Goal: Browse casually: Explore the website without a specific task or goal

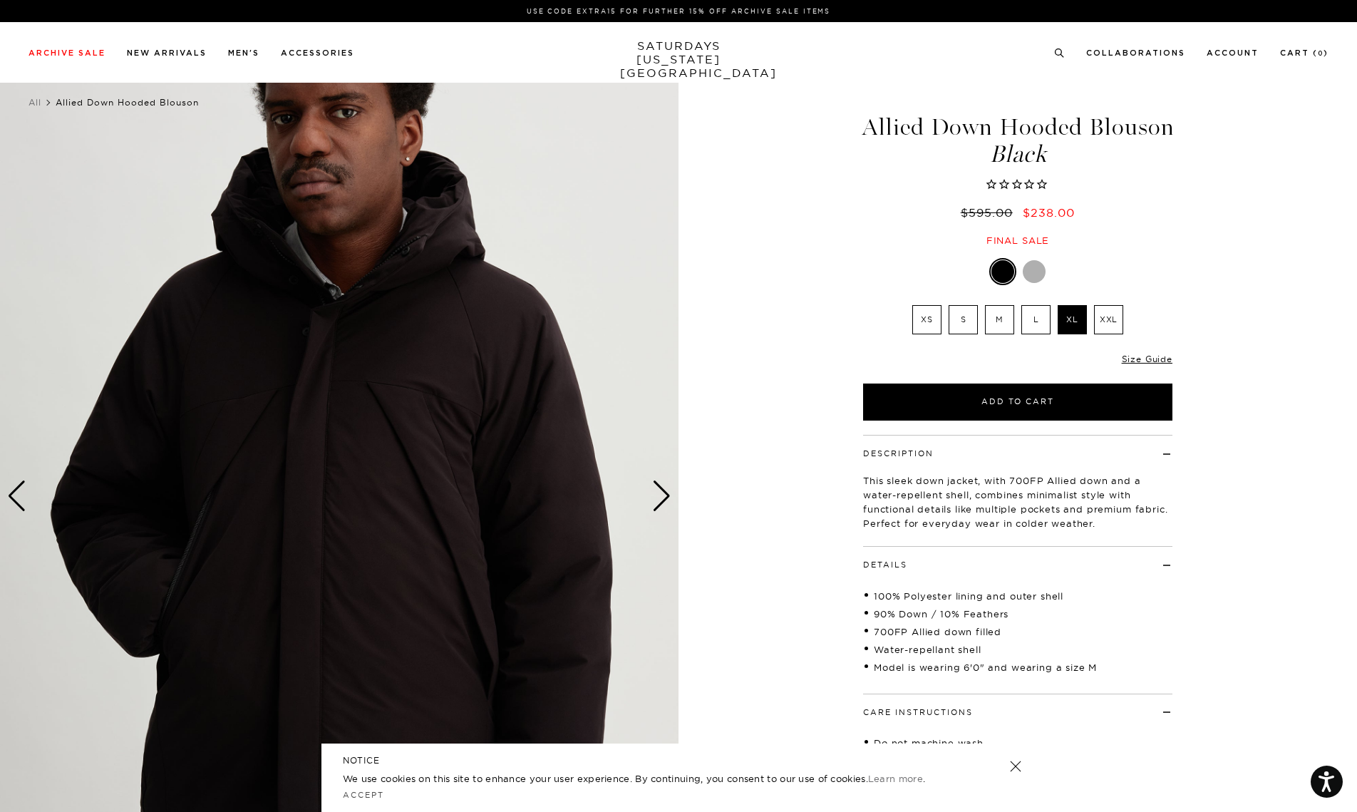
click at [661, 482] on div "Next slide" at bounding box center [661, 495] width 19 height 31
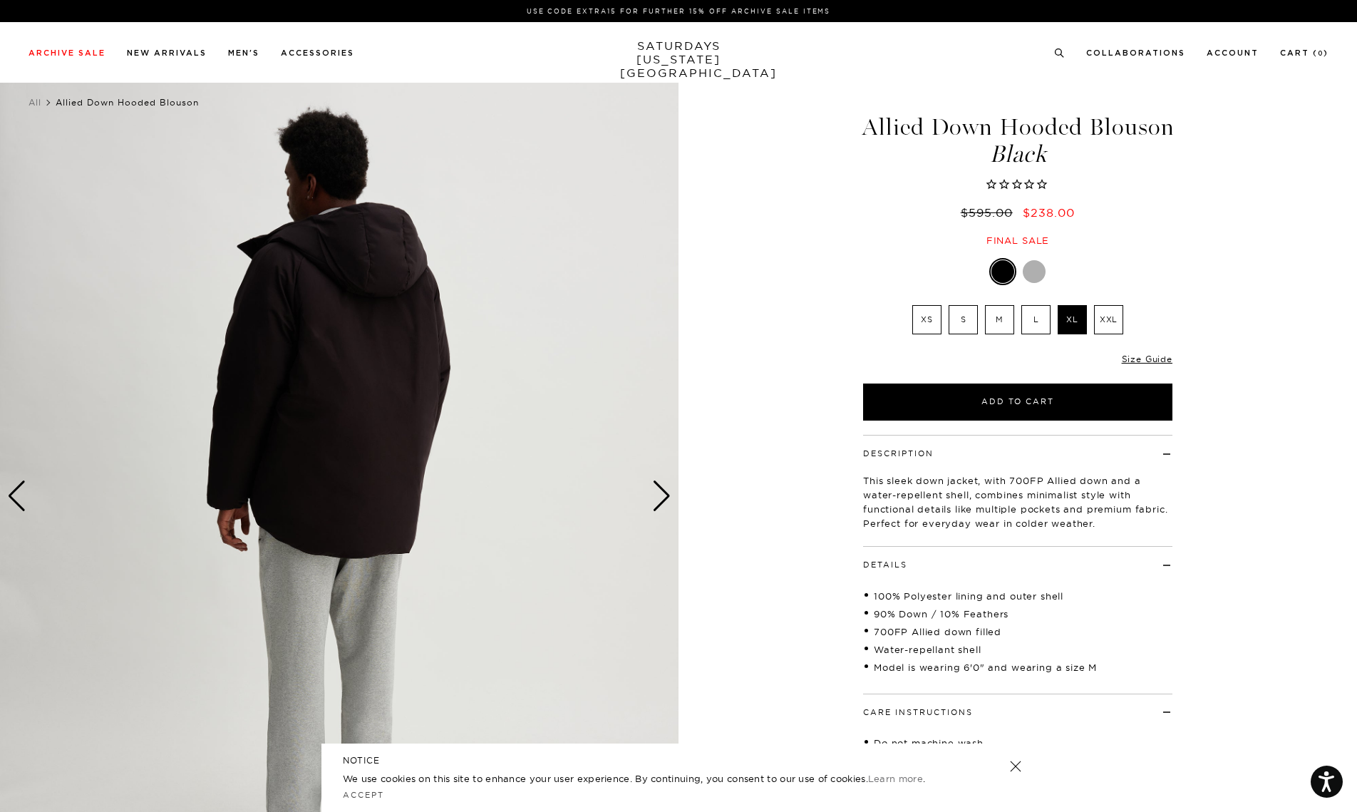
click at [661, 482] on div "Next slide" at bounding box center [661, 495] width 19 height 31
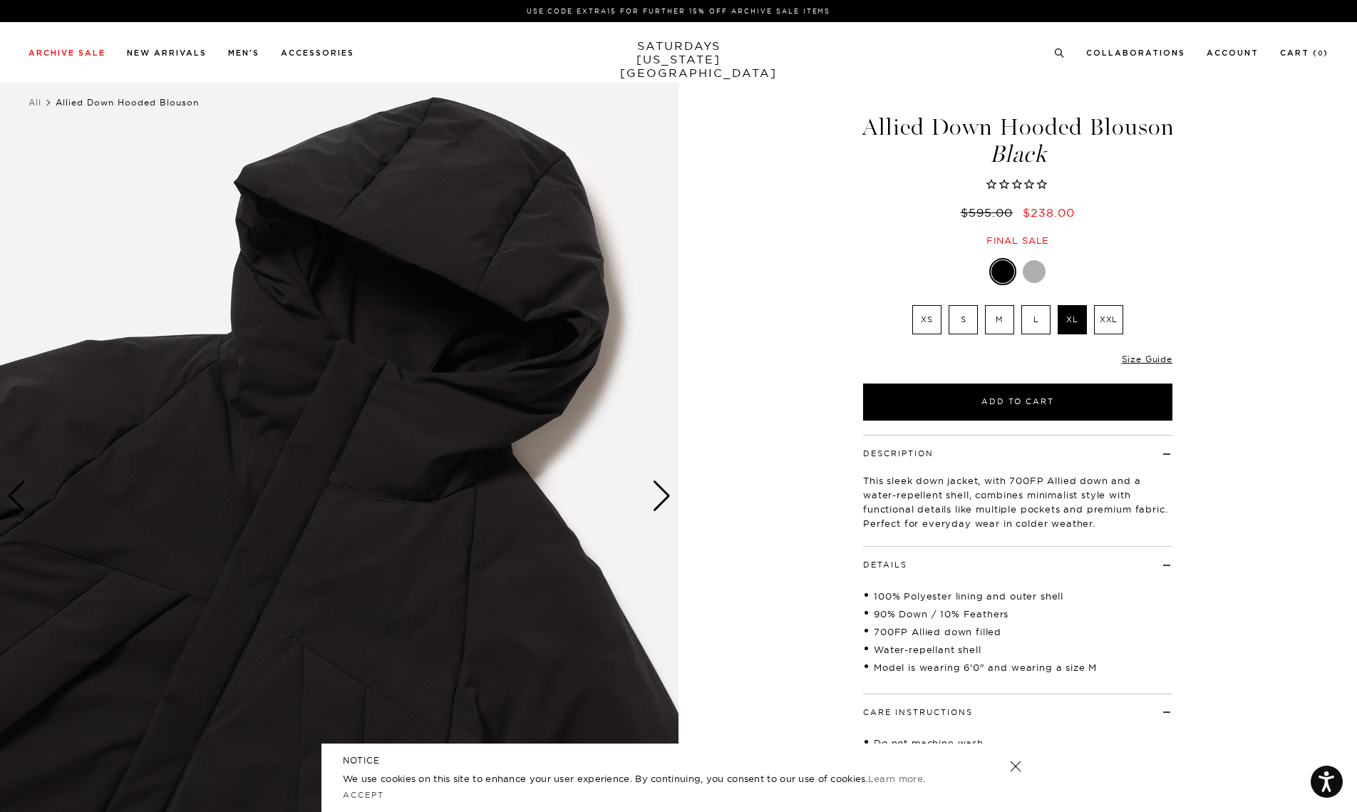
click at [661, 482] on div "Next slide" at bounding box center [661, 495] width 19 height 31
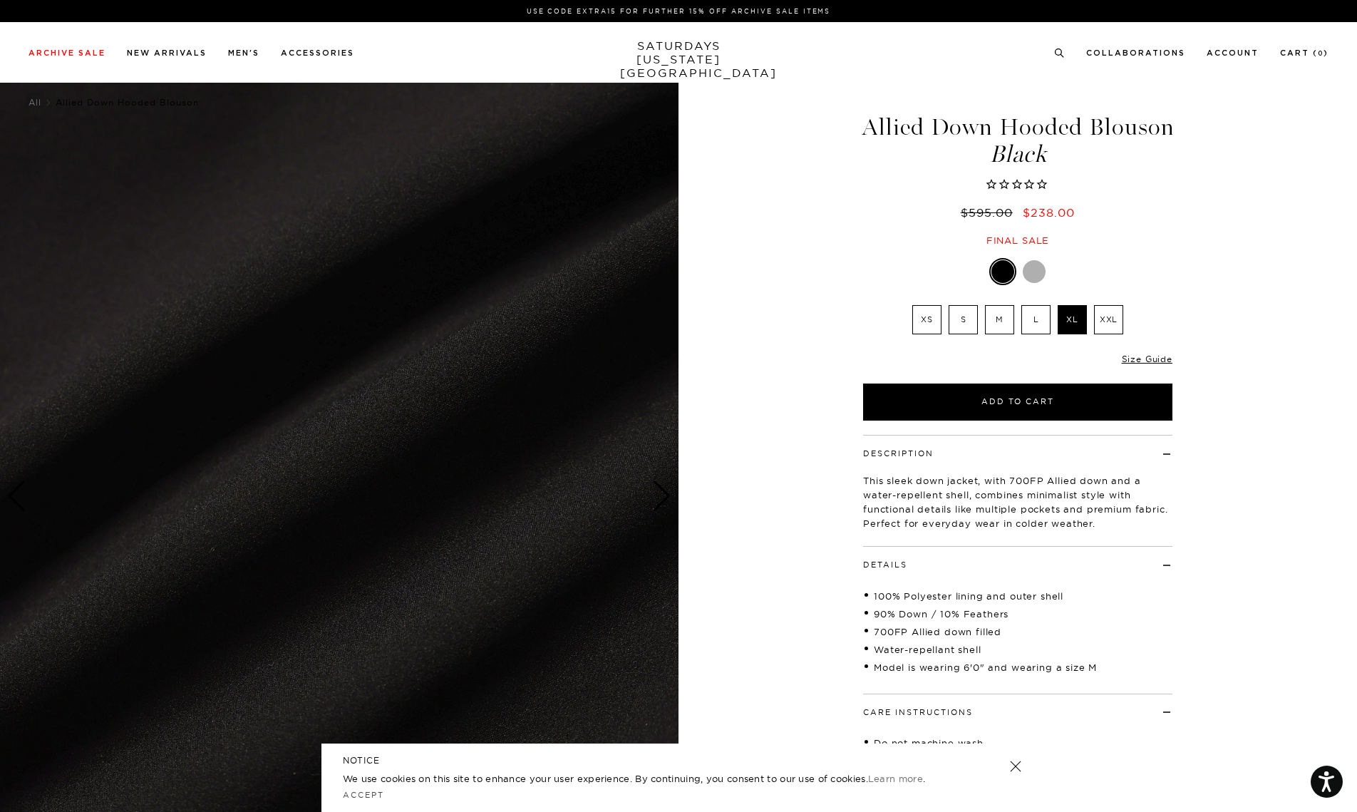
click at [661, 482] on div "Next slide" at bounding box center [661, 495] width 19 height 31
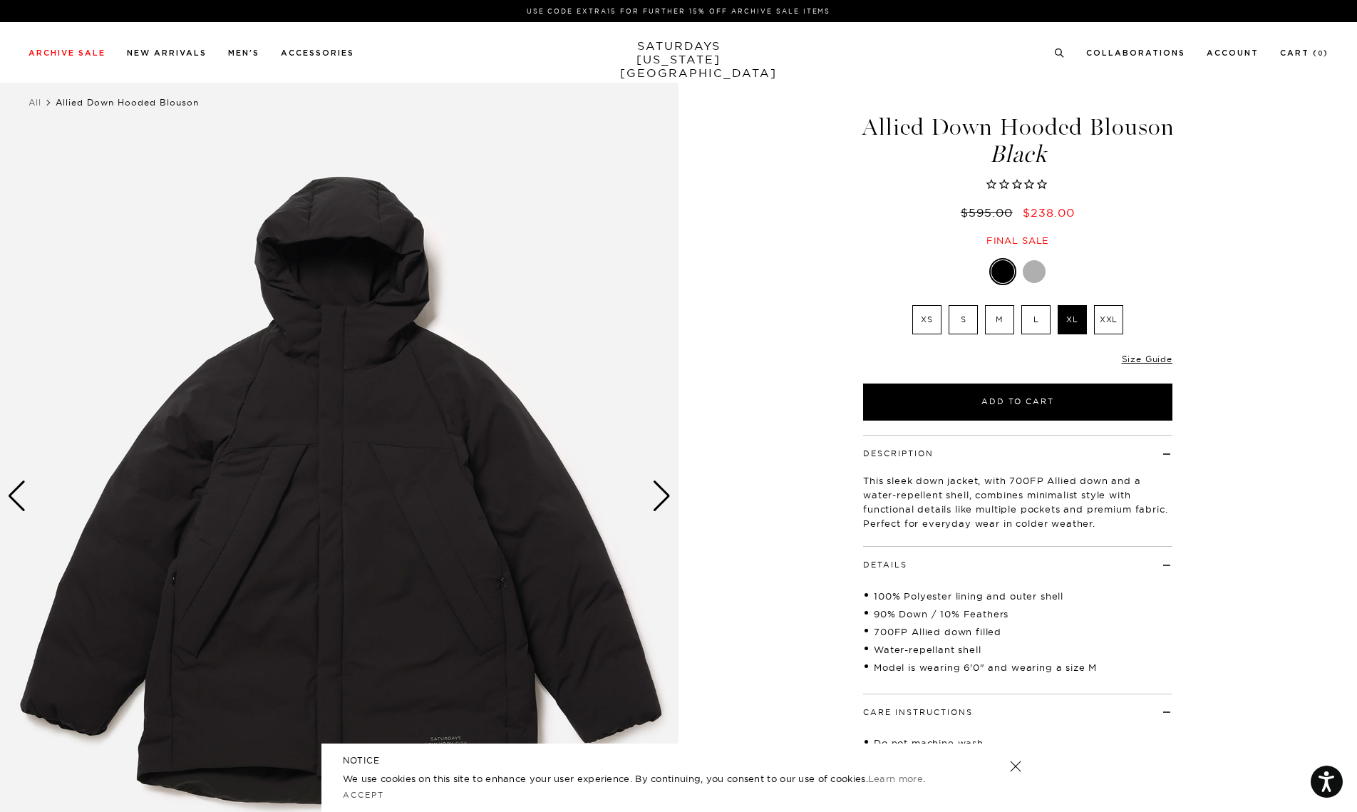
click at [661, 484] on div "Next slide" at bounding box center [661, 495] width 19 height 31
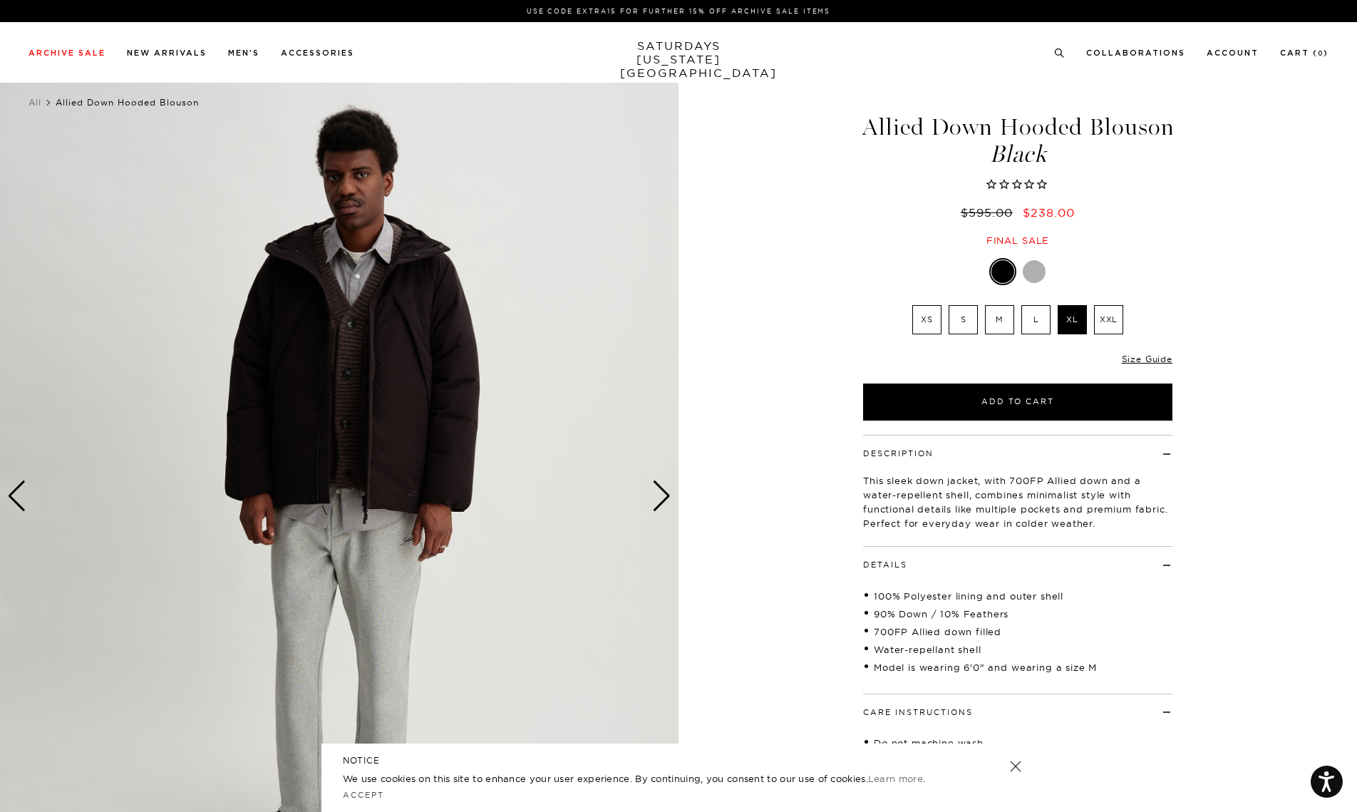
click at [652, 500] on div "Next slide" at bounding box center [661, 495] width 19 height 31
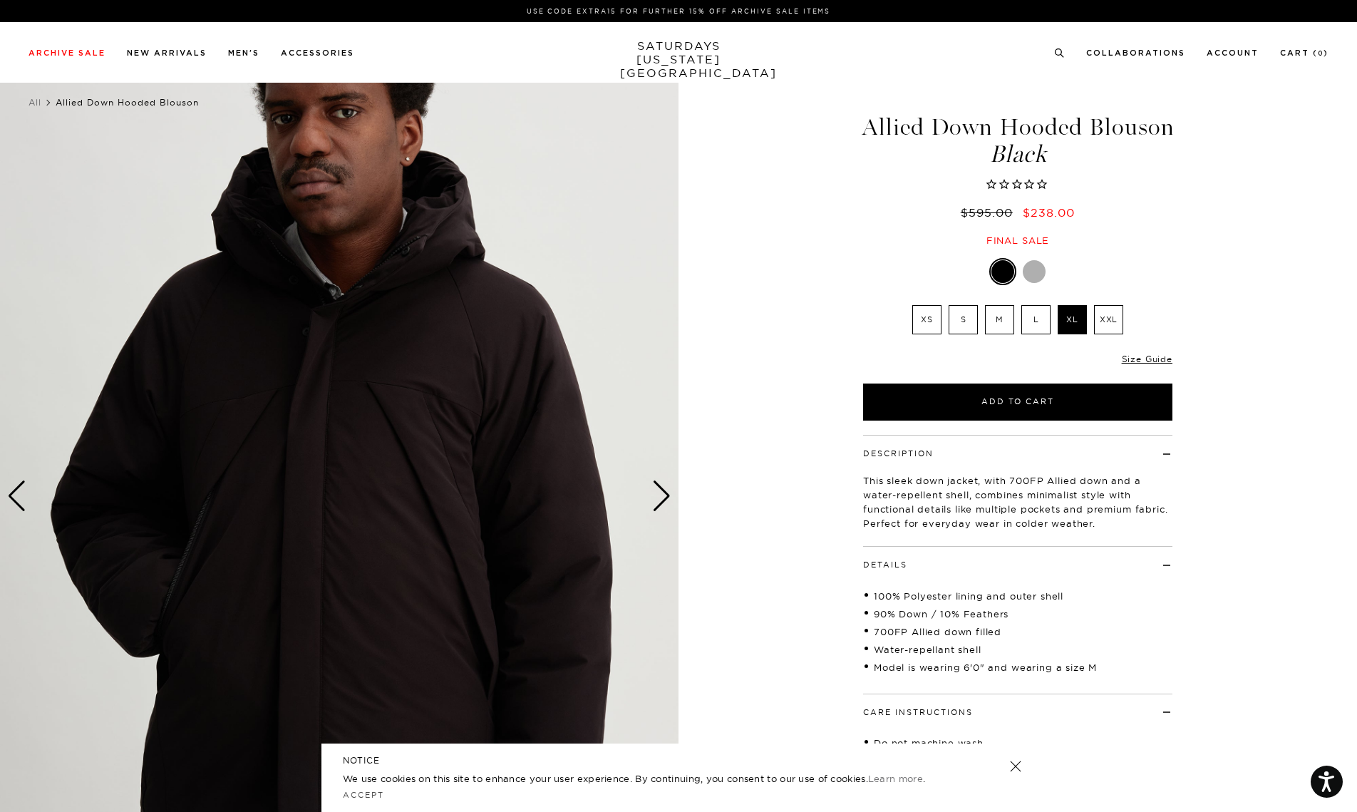
click at [652, 500] on div "Next slide" at bounding box center [661, 495] width 19 height 31
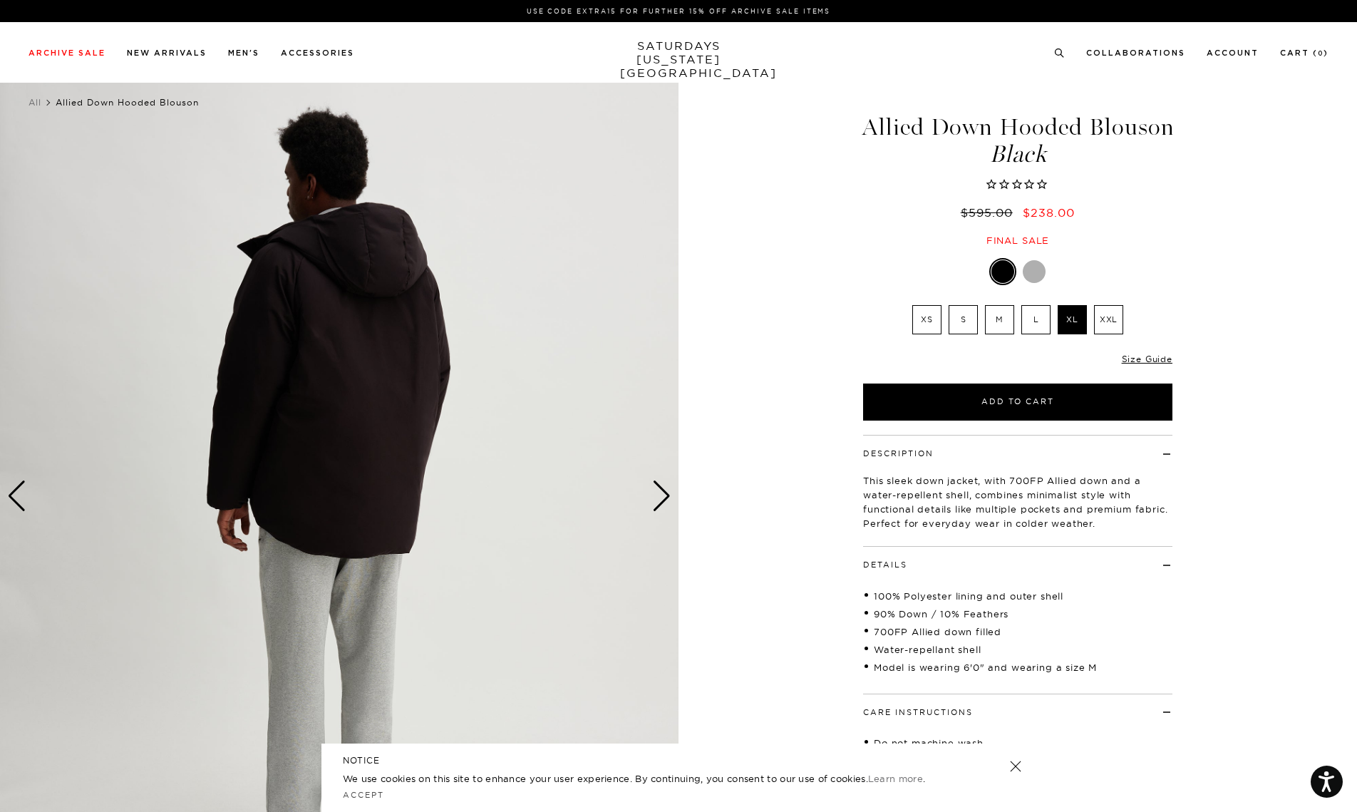
click at [654, 500] on div "Next slide" at bounding box center [661, 495] width 19 height 31
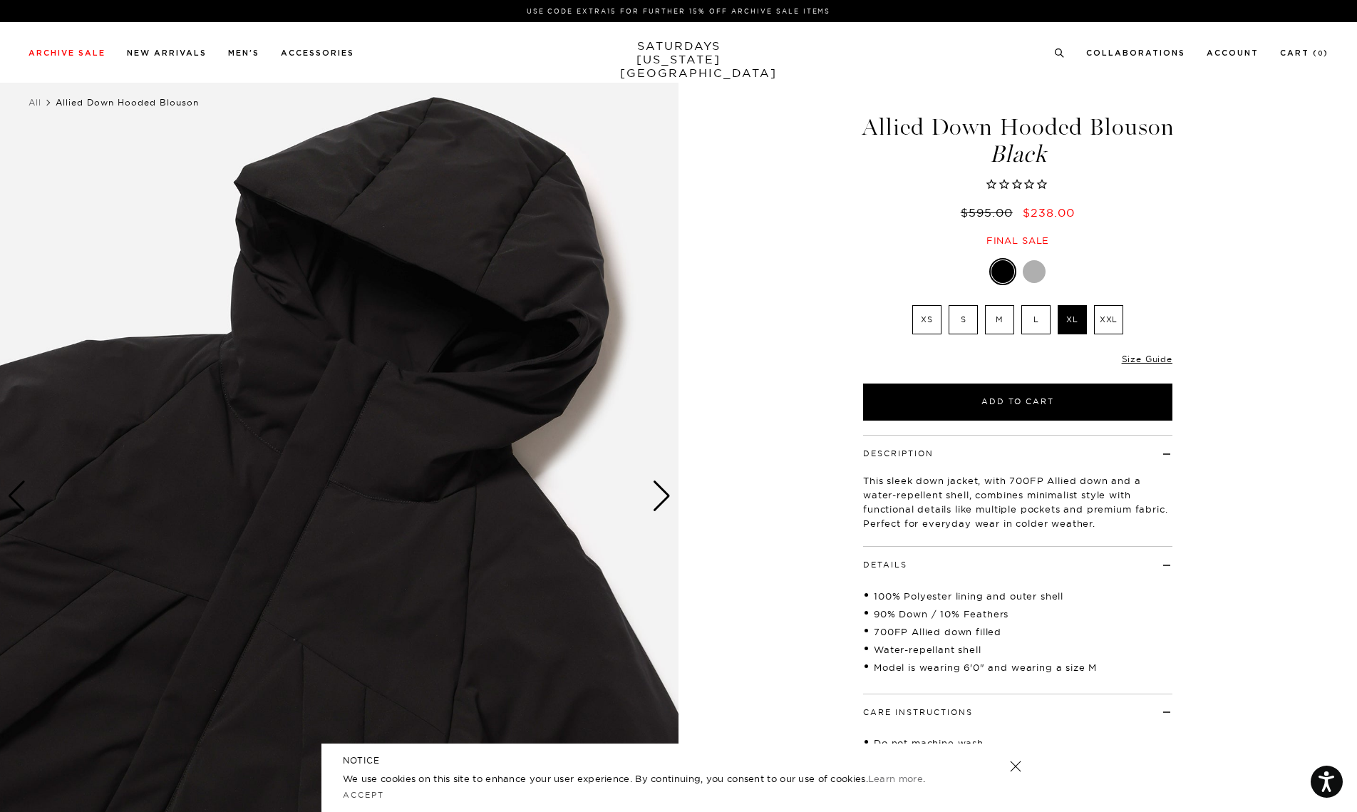
click at [654, 500] on div "Next slide" at bounding box center [661, 495] width 19 height 31
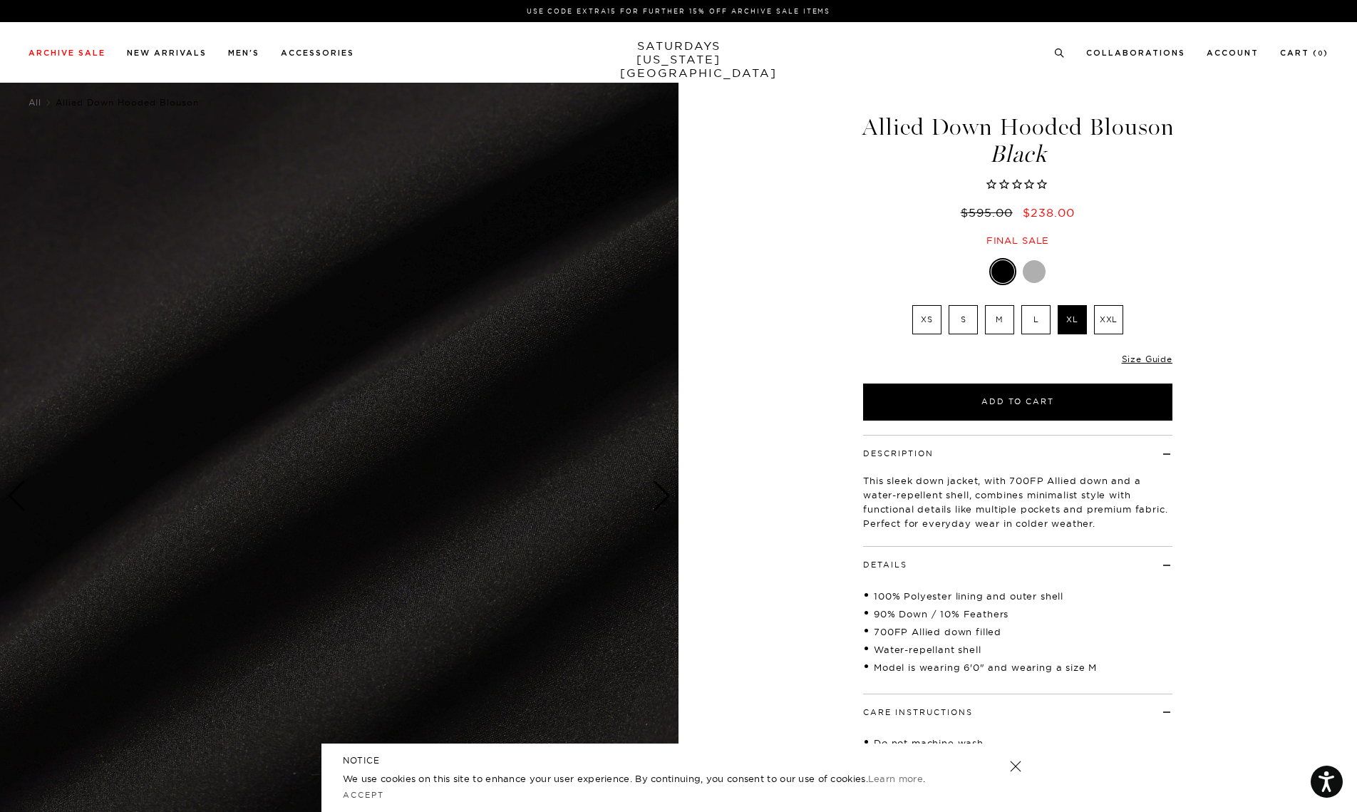
click at [654, 500] on div "Next slide" at bounding box center [661, 495] width 19 height 31
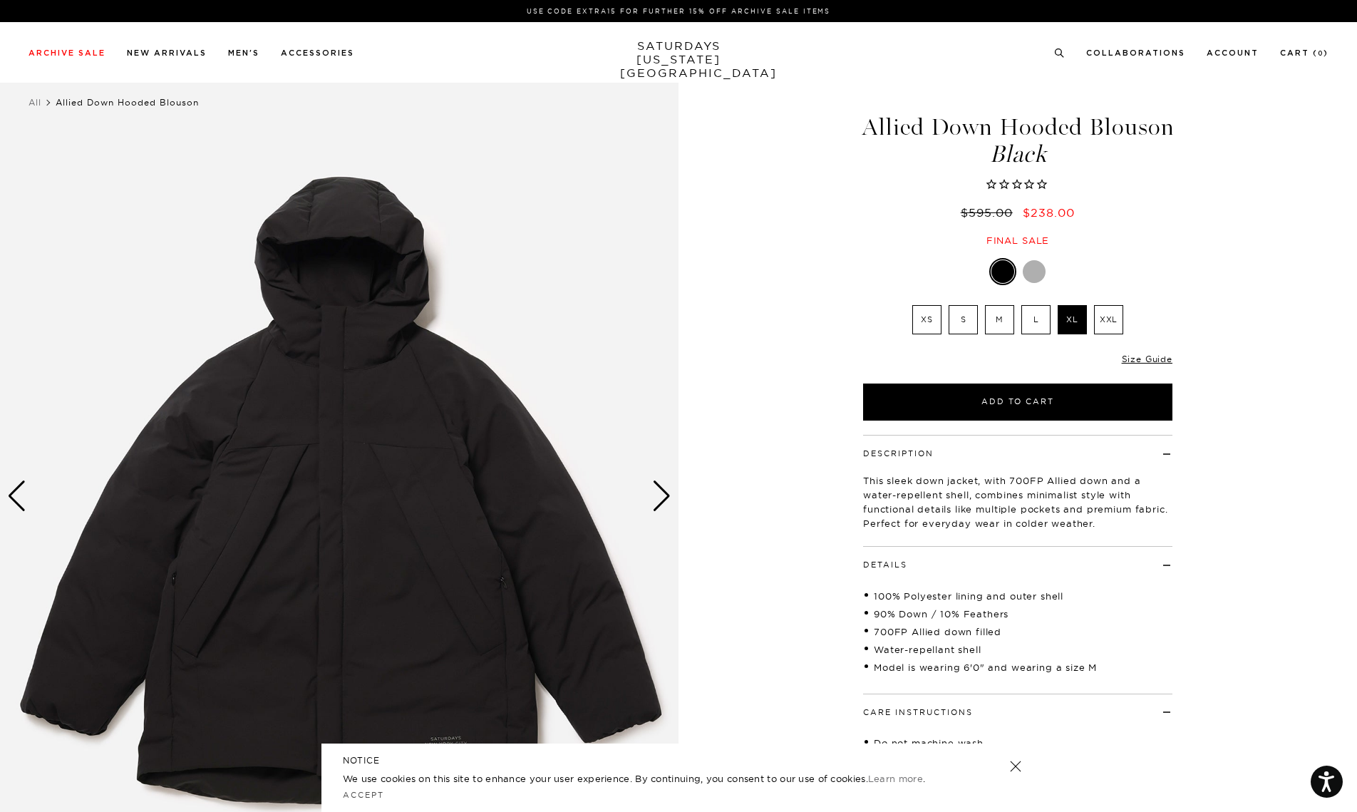
click at [654, 500] on div "Next slide" at bounding box center [661, 495] width 19 height 31
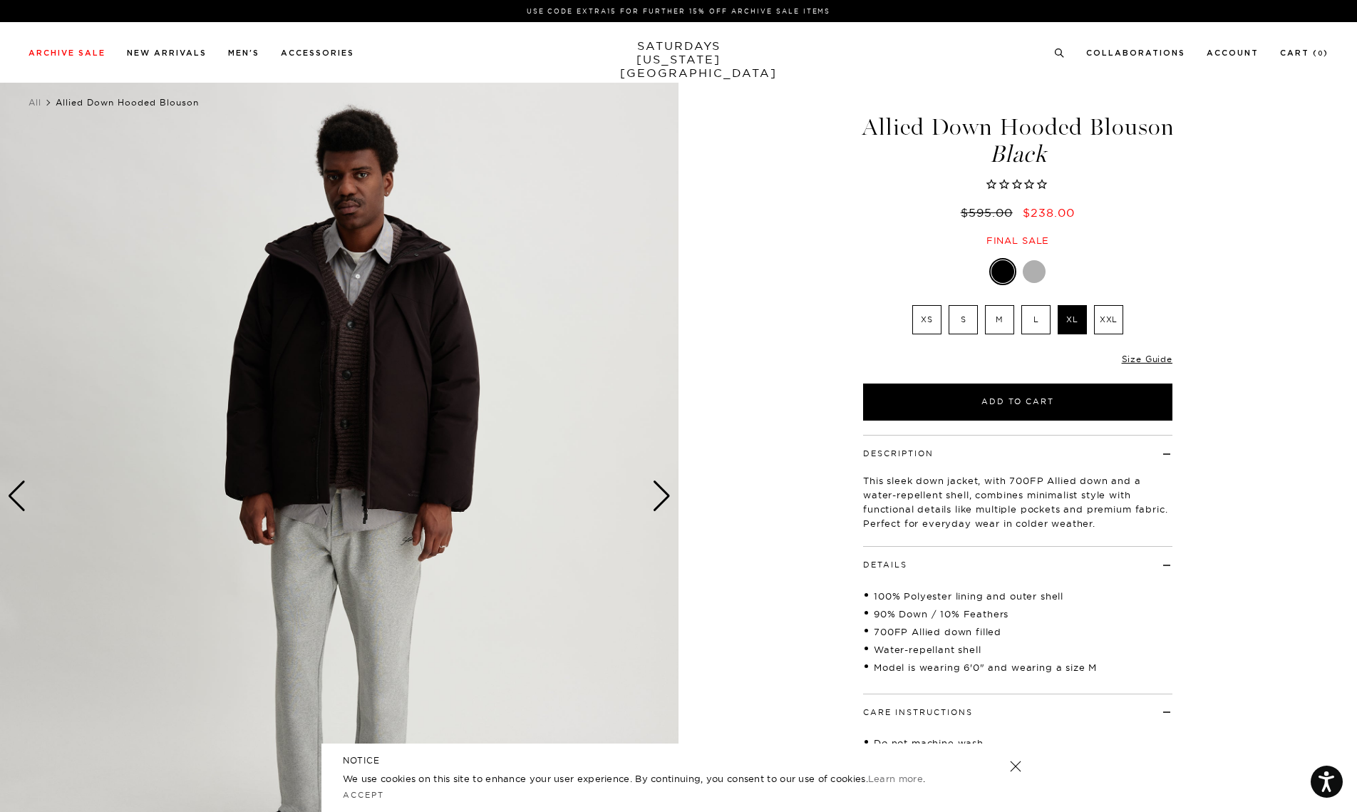
click at [654, 500] on div "Next slide" at bounding box center [661, 495] width 19 height 31
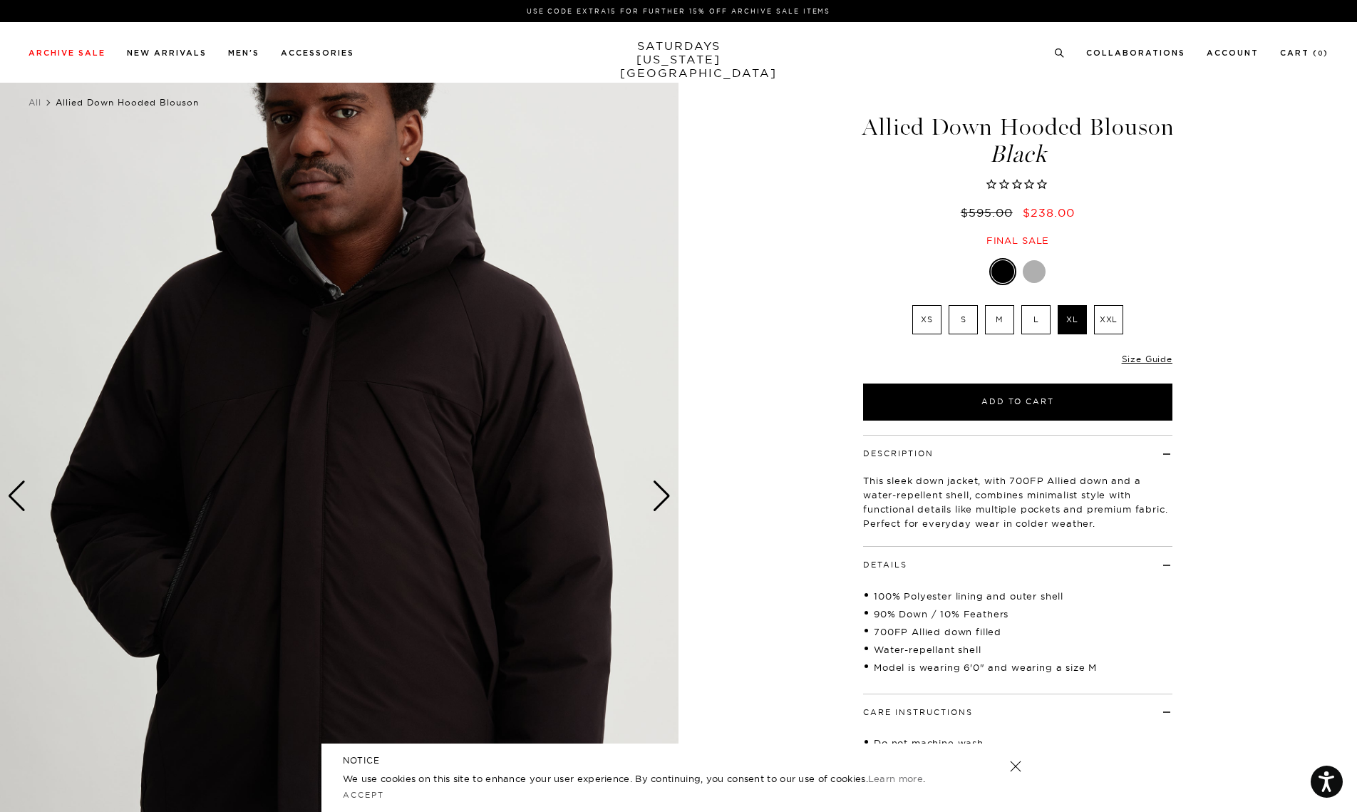
click at [637, 491] on img at bounding box center [339, 496] width 678 height 848
click at [652, 491] on div "Next slide" at bounding box center [661, 495] width 19 height 31
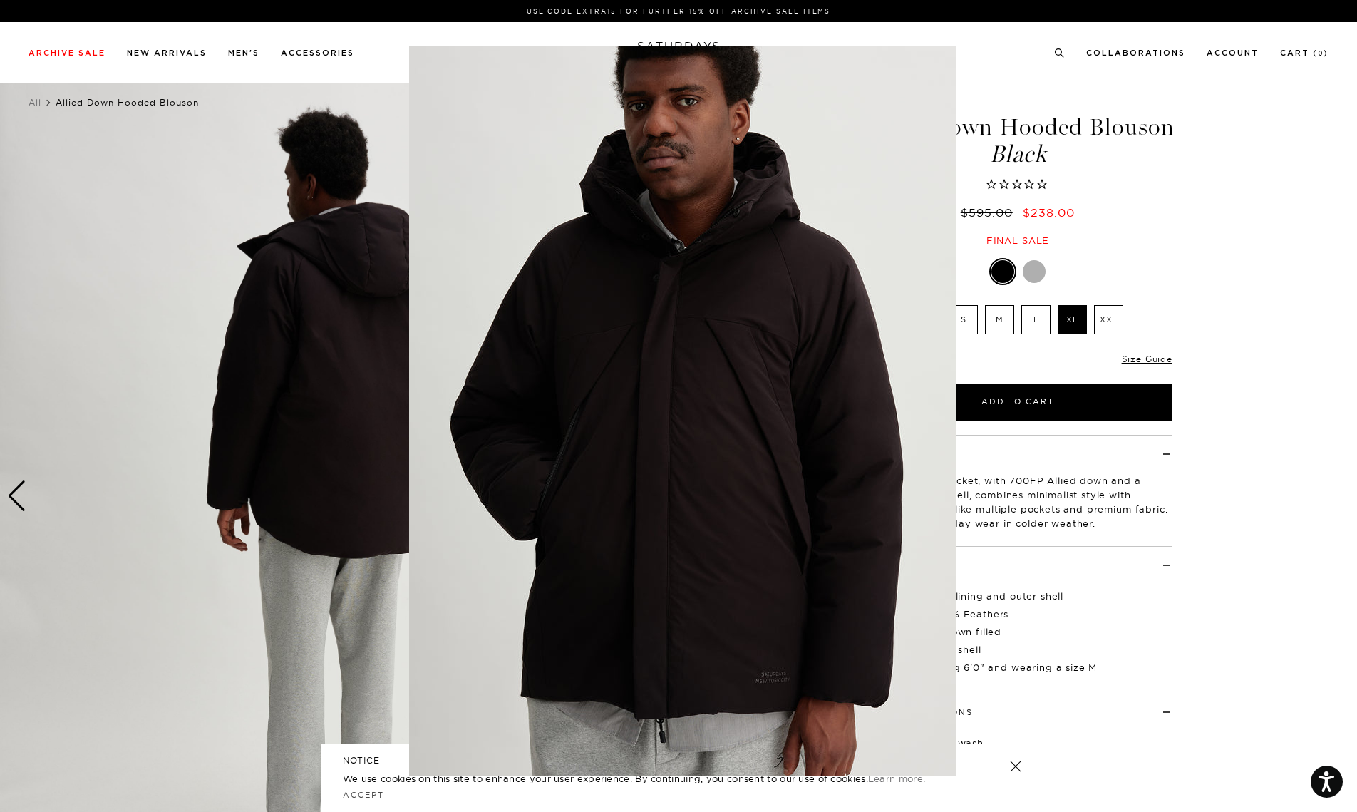
click at [1263, 433] on figure at bounding box center [678, 406] width 1357 height 812
